Goal: Navigation & Orientation: Find specific page/section

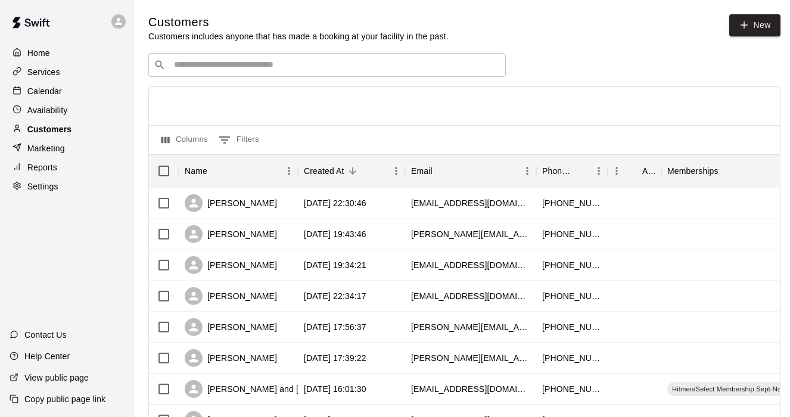
click at [55, 137] on div "Customers" at bounding box center [67, 129] width 115 height 18
click at [55, 118] on div "Availability" at bounding box center [67, 110] width 115 height 18
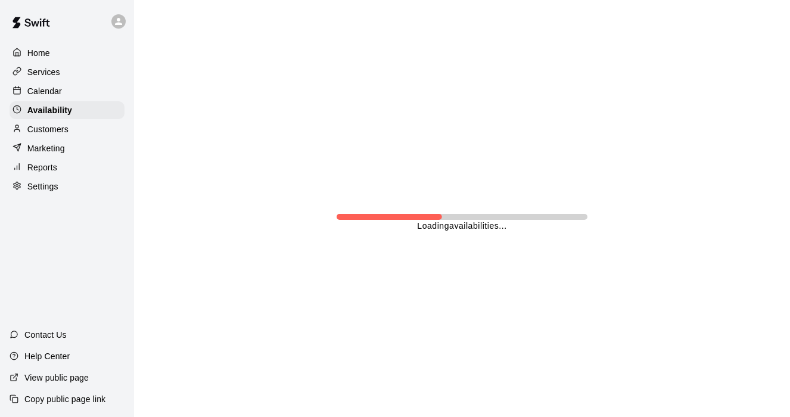
click at [55, 131] on p "Customers" at bounding box center [47, 129] width 41 height 12
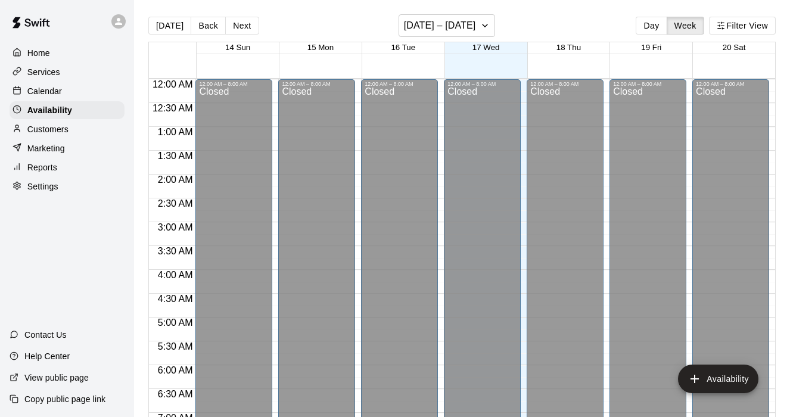
scroll to position [507, 0]
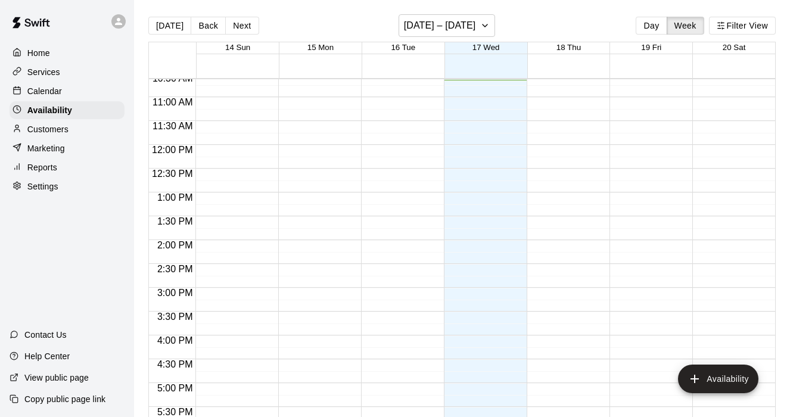
click at [55, 131] on p "Customers" at bounding box center [47, 129] width 41 height 12
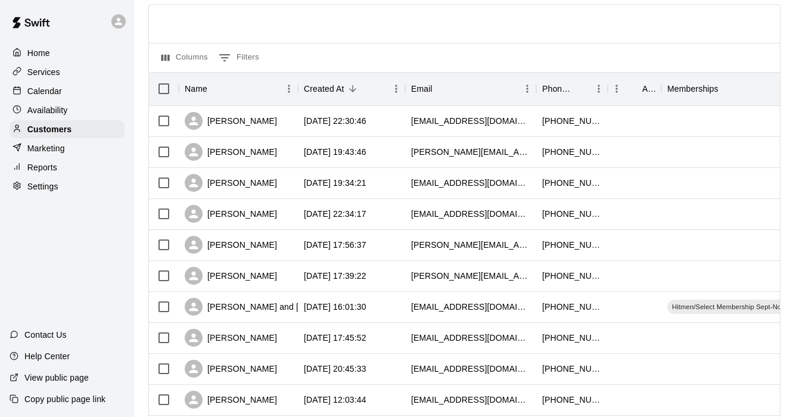
scroll to position [85, 0]
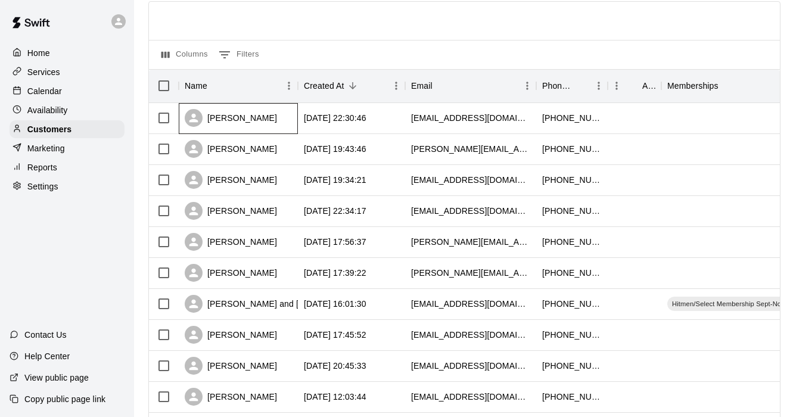
click at [250, 116] on div "[PERSON_NAME]" at bounding box center [231, 118] width 92 height 18
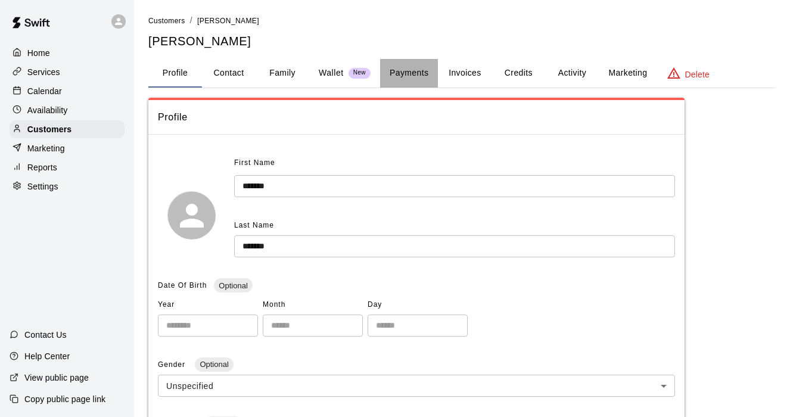
click at [423, 76] on button "Payments" at bounding box center [409, 73] width 58 height 29
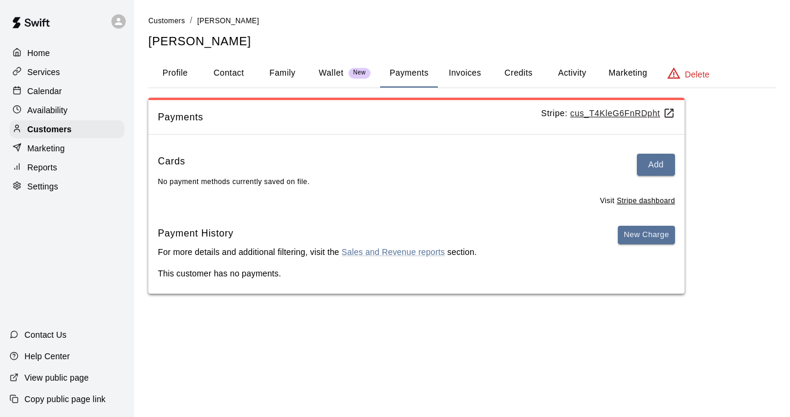
click at [392, 76] on button "Payments" at bounding box center [409, 73] width 58 height 29
drag, startPoint x: 167, startPoint y: 78, endPoint x: 190, endPoint y: 81, distance: 22.8
click at [167, 78] on button "Profile" at bounding box center [175, 73] width 54 height 29
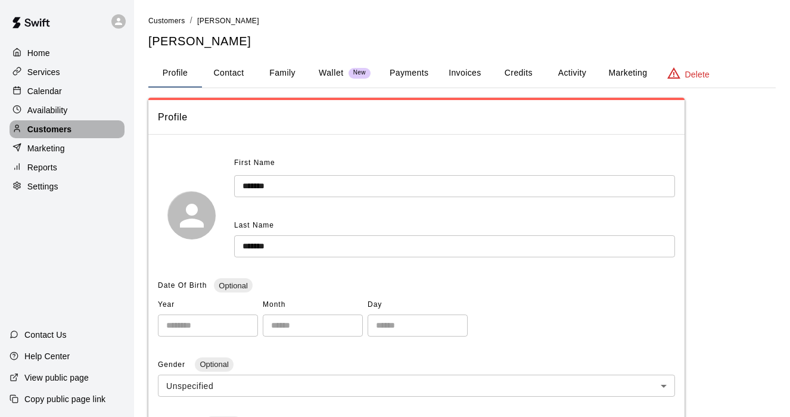
click at [45, 128] on p "Customers" at bounding box center [49, 129] width 44 height 12
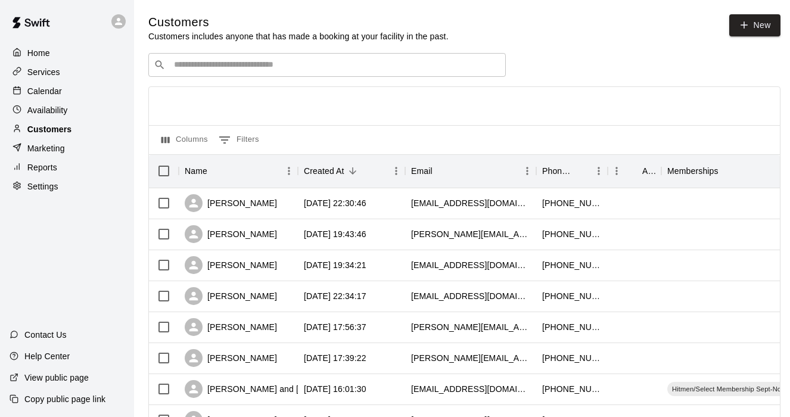
click at [41, 130] on p "Customers" at bounding box center [49, 129] width 44 height 12
click at [49, 94] on p "Calendar" at bounding box center [44, 91] width 35 height 12
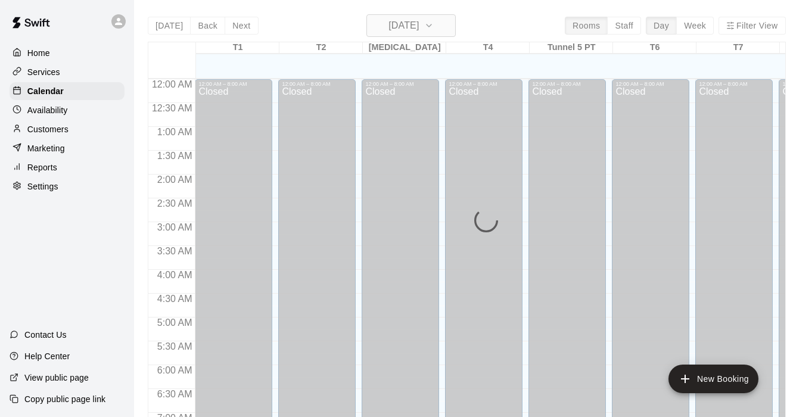
scroll to position [511, 0]
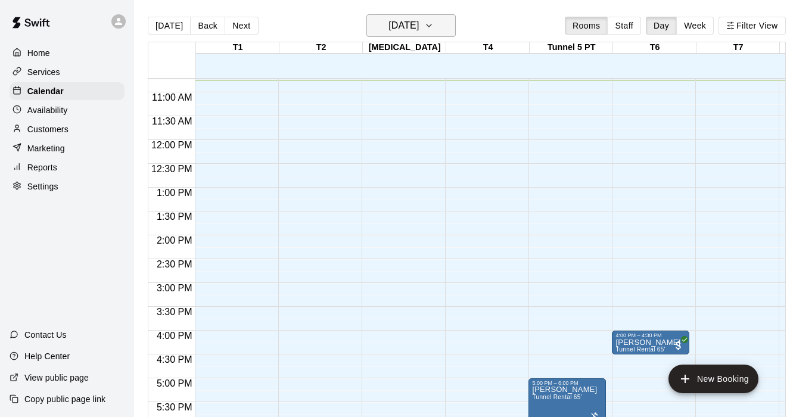
click at [434, 26] on icon "button" at bounding box center [429, 25] width 10 height 14
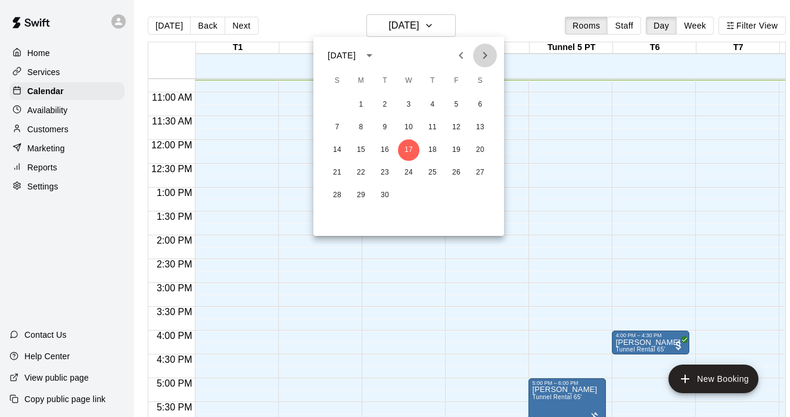
click at [486, 60] on icon "Next month" at bounding box center [485, 55] width 14 height 14
click at [364, 126] on button "6" at bounding box center [360, 127] width 21 height 21
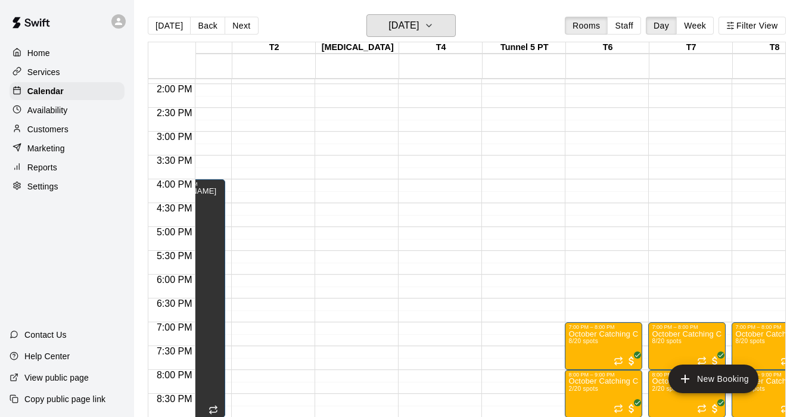
scroll to position [659, 47]
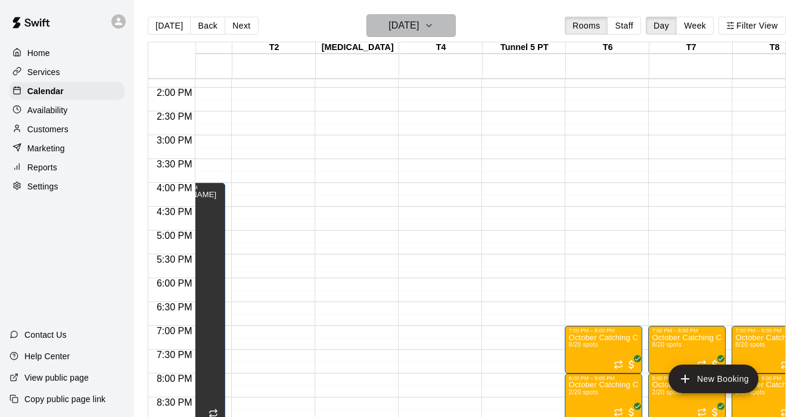
click at [434, 28] on icon "button" at bounding box center [429, 25] width 10 height 14
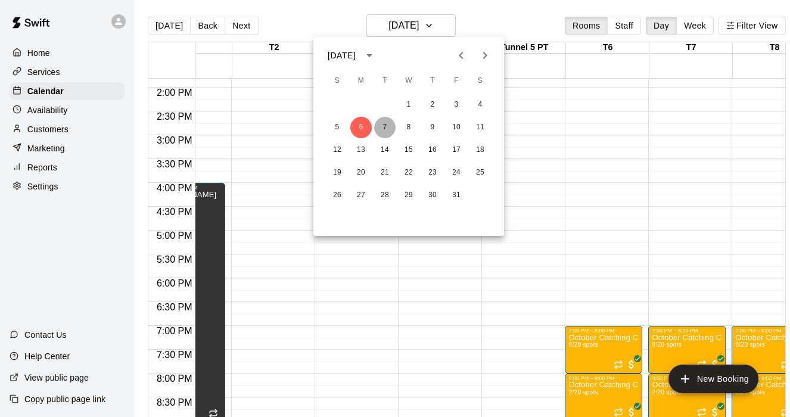
click at [387, 125] on button "7" at bounding box center [384, 127] width 21 height 21
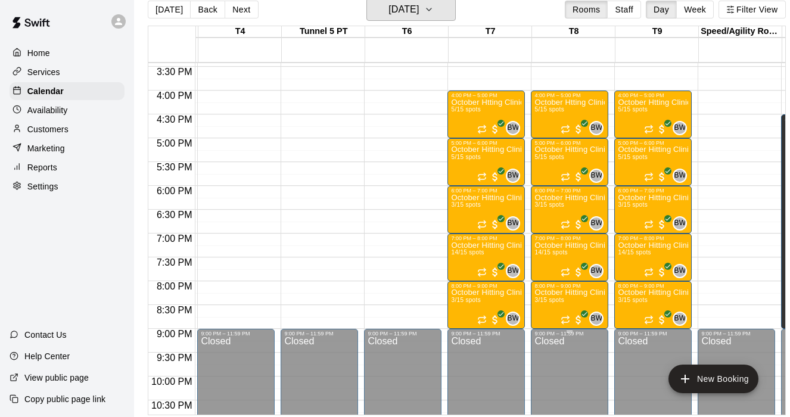
scroll to position [725, 248]
